Goal: Navigation & Orientation: Find specific page/section

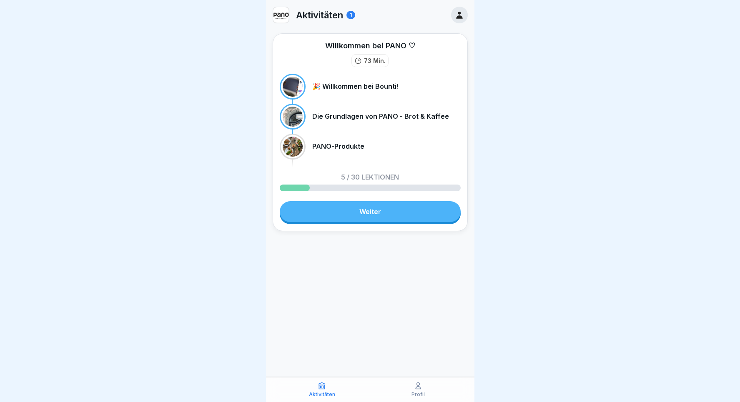
click at [382, 201] on div "Willkommen bei PANO ♡ 73 Min. 🎉 Willkommen bei Bounti! Die Grundlagen von PANO …" at bounding box center [370, 132] width 195 height 198
click at [358, 216] on link "Weiter" at bounding box center [370, 211] width 181 height 21
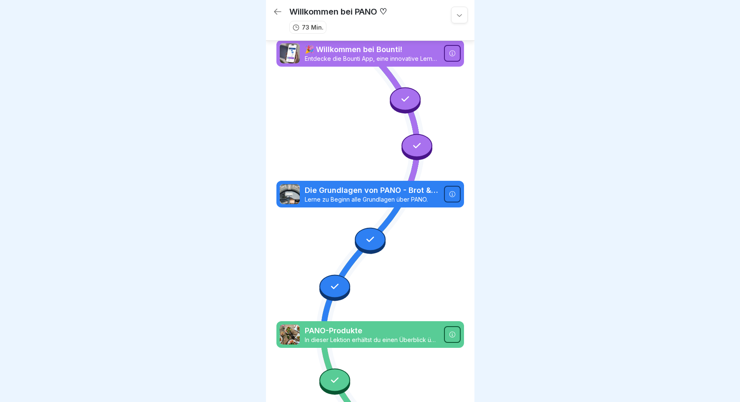
click at [278, 11] on icon at bounding box center [278, 12] width 10 height 10
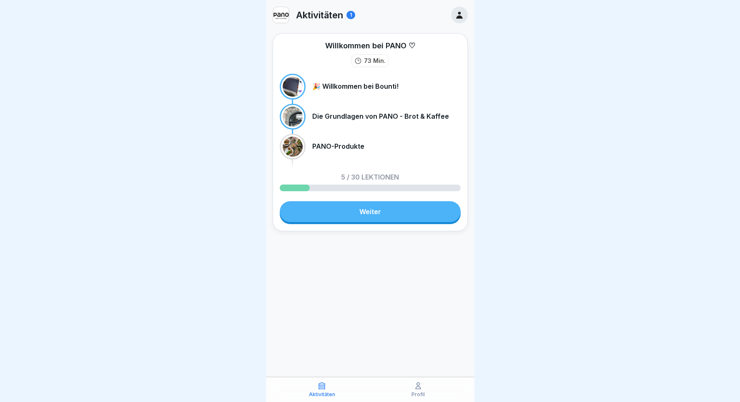
click at [398, 385] on div "Profil" at bounding box center [418, 390] width 92 height 16
click at [353, 209] on link "Weiter" at bounding box center [370, 211] width 181 height 21
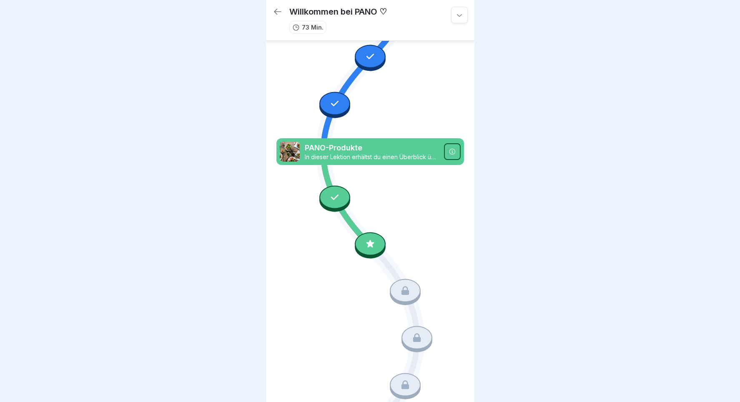
scroll to position [227, 0]
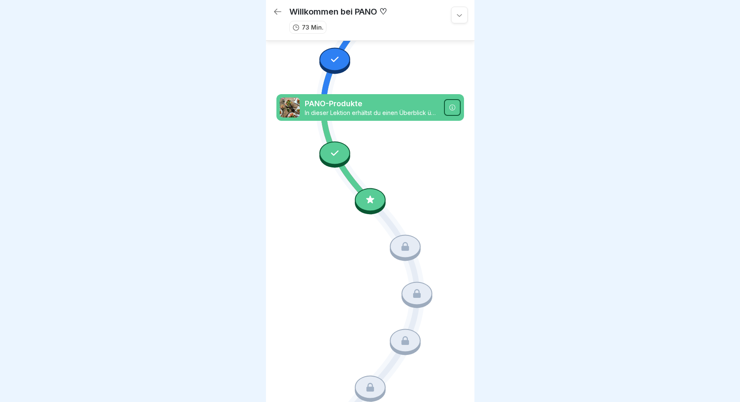
click at [375, 205] on div at bounding box center [370, 199] width 31 height 23
click at [256, 194] on div at bounding box center [370, 201] width 740 height 402
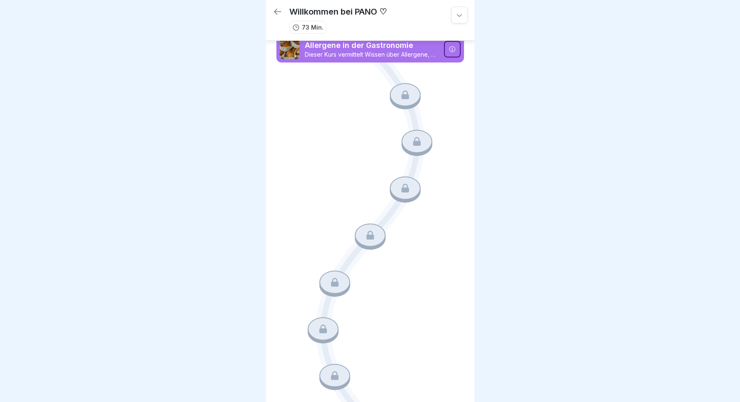
scroll to position [0, 0]
